Goal: Subscribe to service/newsletter

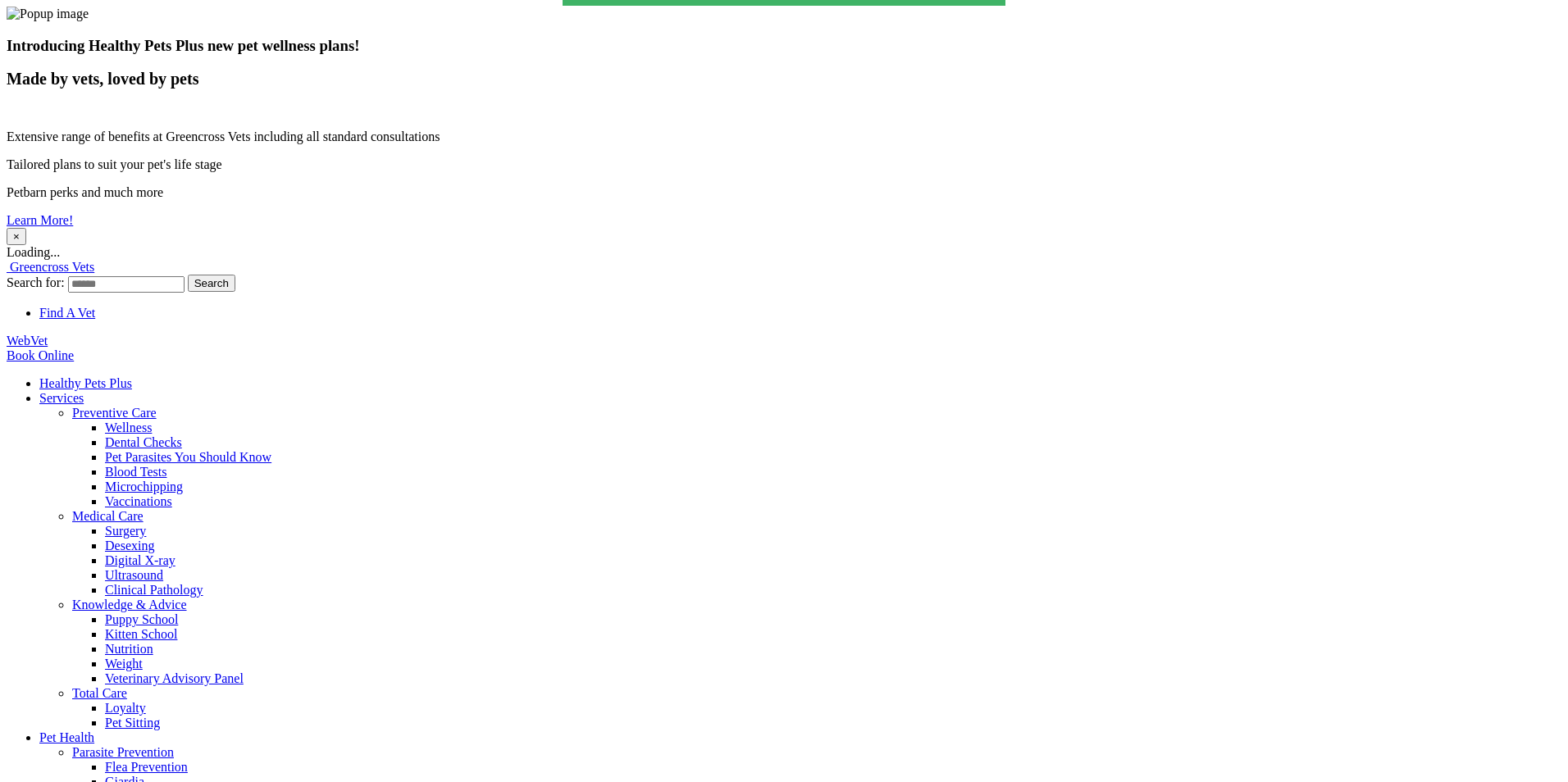
click at [26, 228] on button "×" at bounding box center [17, 236] width 20 height 18
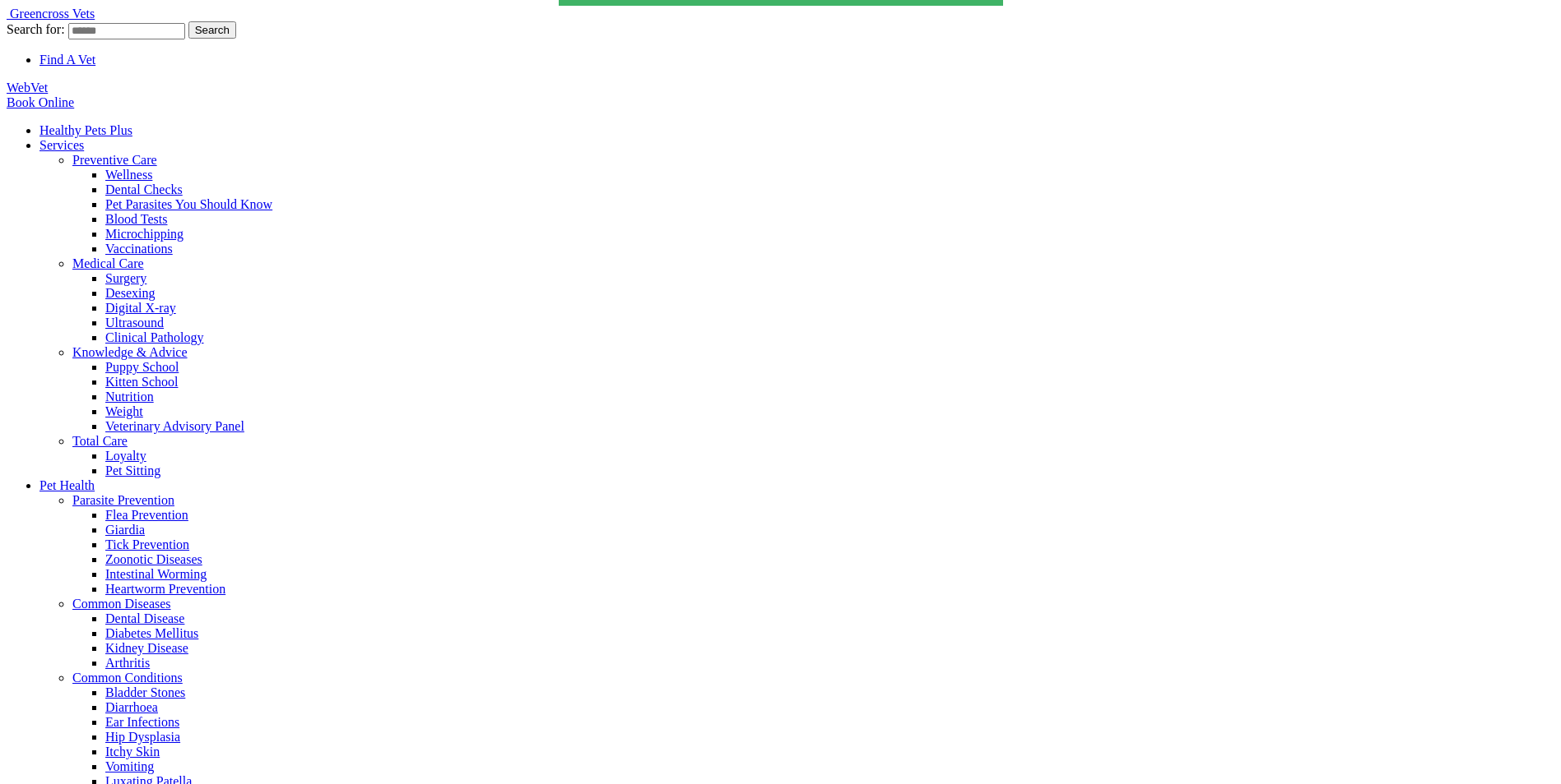
click at [133, 123] on link "Healthy Pets Plus" at bounding box center [86, 130] width 93 height 14
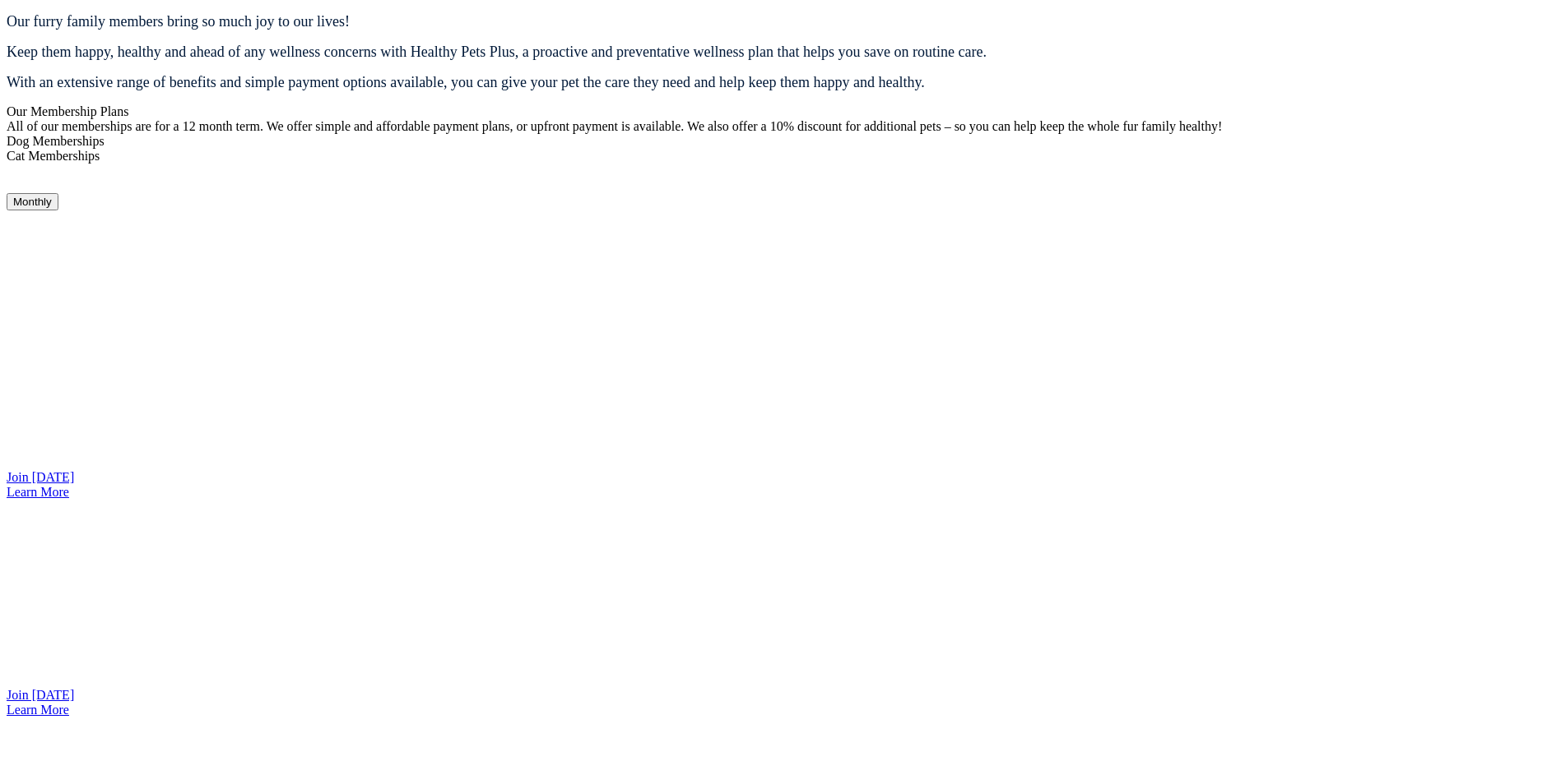
scroll to position [1346, 0]
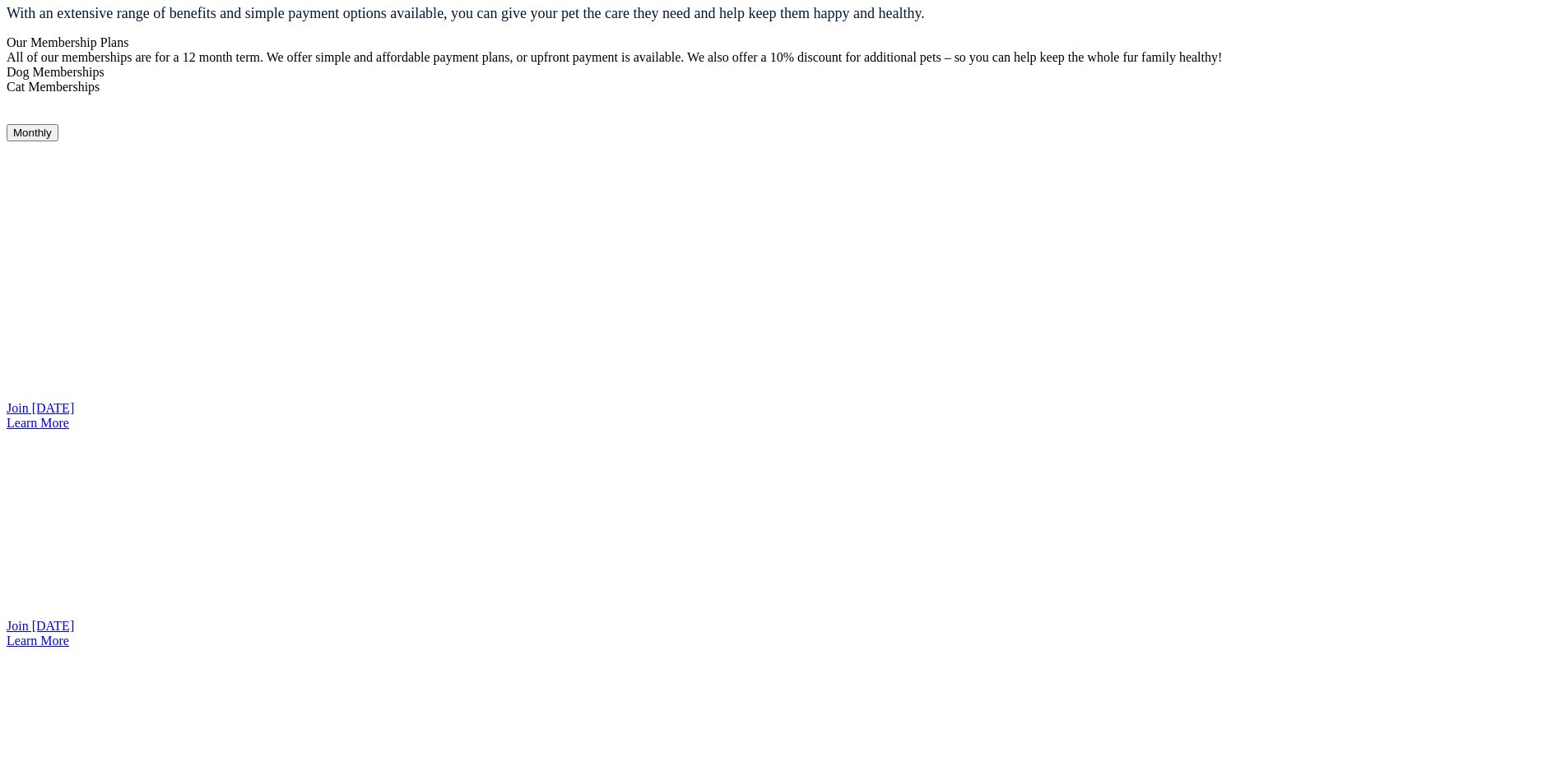
click at [74, 619] on link "Join [DATE]" at bounding box center [40, 626] width 68 height 14
